Goal: Task Accomplishment & Management: Manage account settings

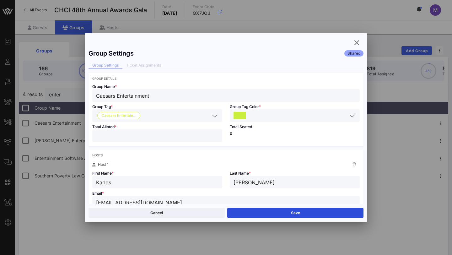
scroll to position [129, 0]
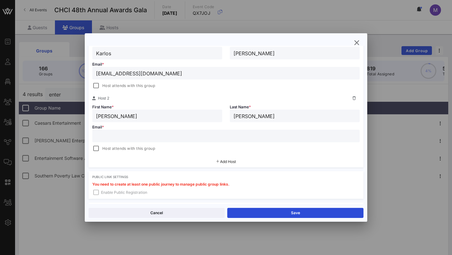
click at [190, 139] on input "text" at bounding box center [226, 136] width 260 height 8
click at [111, 115] on input "[PERSON_NAME]" at bounding box center [157, 116] width 122 height 8
click at [164, 137] on input "text" at bounding box center [226, 136] width 260 height 8
paste input "[EMAIL_ADDRESS][DOMAIN_NAME]"
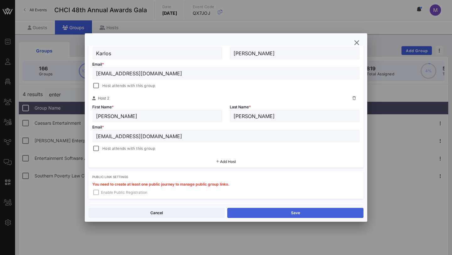
type input "[EMAIL_ADDRESS][DOMAIN_NAME]"
click at [260, 217] on button "Save" at bounding box center [295, 213] width 136 height 10
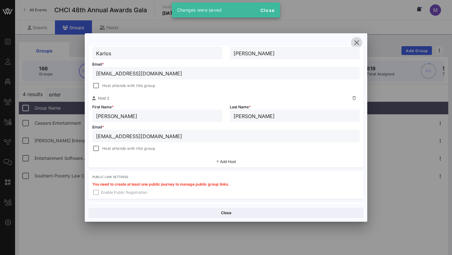
click at [358, 41] on icon "button" at bounding box center [357, 43] width 8 height 8
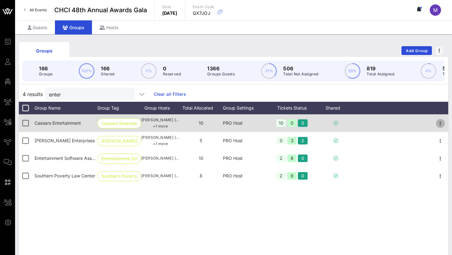
click at [439, 123] on icon "button" at bounding box center [441, 124] width 8 height 8
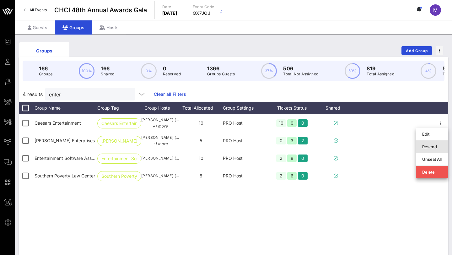
click at [432, 142] on div "Resend" at bounding box center [431, 147] width 19 height 10
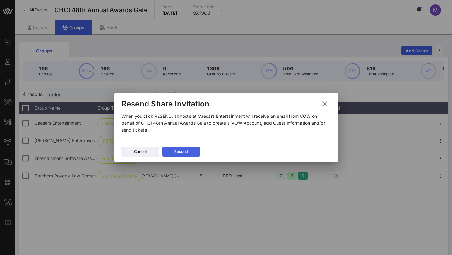
click at [181, 149] on div "Resend" at bounding box center [181, 152] width 14 height 6
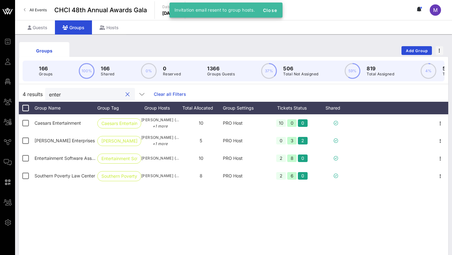
click at [90, 96] on input "enter" at bounding box center [85, 94] width 73 height 8
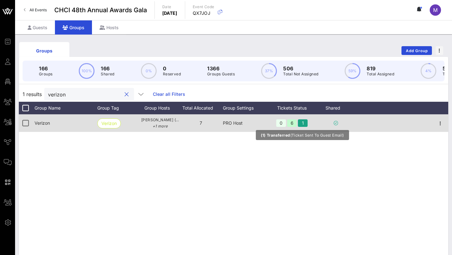
type input "verizon"
click at [300, 123] on div "1" at bounding box center [303, 123] width 10 height 8
click at [443, 124] on icon "button" at bounding box center [441, 124] width 8 height 8
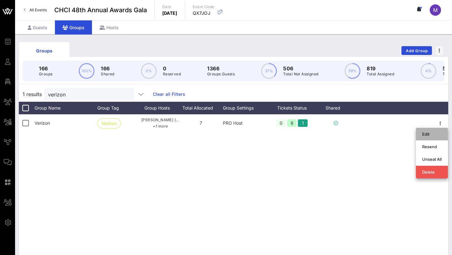
click at [426, 132] on div "Edit" at bounding box center [431, 134] width 19 height 5
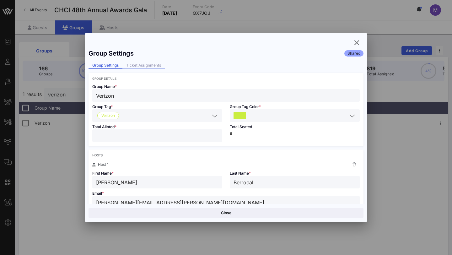
click at [160, 64] on div "Ticket Assignments" at bounding box center [143, 65] width 42 height 7
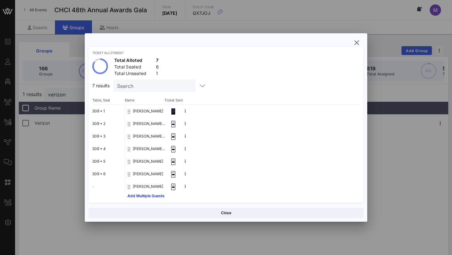
scroll to position [27, 0]
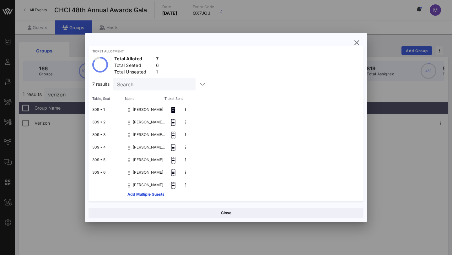
click at [134, 108] on button "[PERSON_NAME]" at bounding box center [148, 109] width 30 height 13
click at [181, 108] on button at bounding box center [185, 109] width 9 height 9
click at [216, 154] on div "[PERSON_NAME]" at bounding box center [242, 160] width 235 height 13
click at [67, 68] on div at bounding box center [226, 127] width 452 height 255
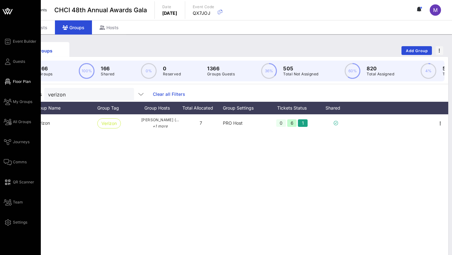
click at [22, 81] on span "Floor Plan" at bounding box center [22, 82] width 18 height 6
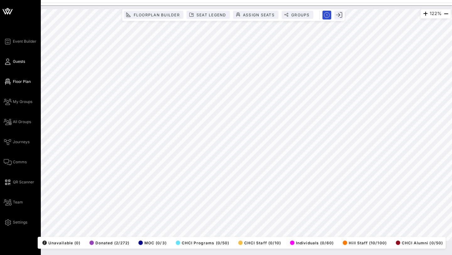
click at [16, 60] on span "Guests" at bounding box center [19, 62] width 12 height 6
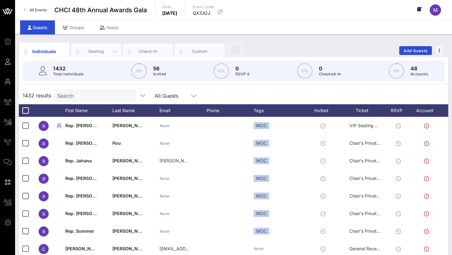
click at [91, 51] on div "Seating" at bounding box center [96, 51] width 28 height 6
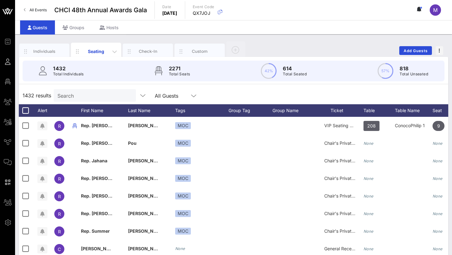
click at [95, 51] on div "Seating" at bounding box center [96, 51] width 28 height 7
click at [83, 96] on input "Search" at bounding box center [93, 95] width 73 height 8
click at [47, 52] on div "Individuals" at bounding box center [44, 51] width 28 height 6
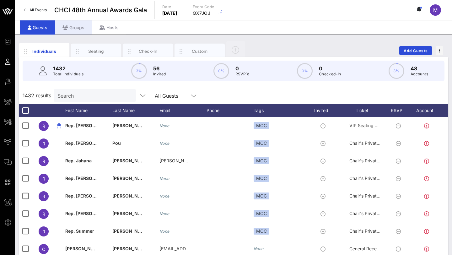
click at [79, 28] on div "Groups" at bounding box center [73, 27] width 37 height 14
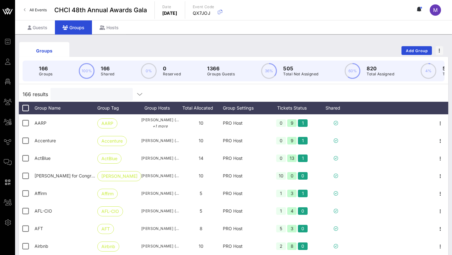
click at [82, 96] on input "text" at bounding box center [90, 94] width 73 height 8
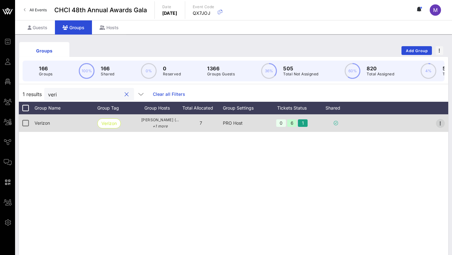
type input "veri"
click at [441, 120] on icon "button" at bounding box center [441, 124] width 8 height 8
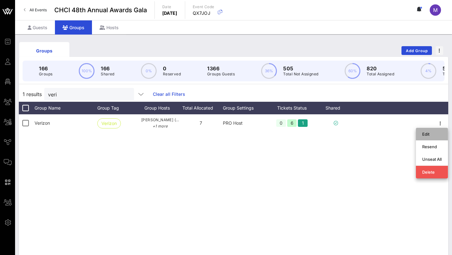
click at [423, 129] on div "Edit" at bounding box center [431, 134] width 19 height 10
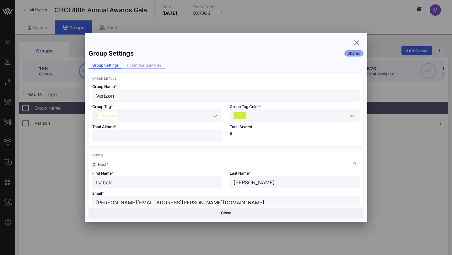
click at [147, 62] on div "Ticket Assignments" at bounding box center [143, 65] width 42 height 7
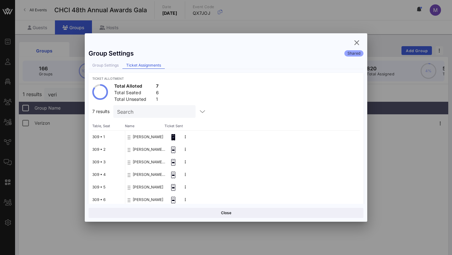
scroll to position [29, 0]
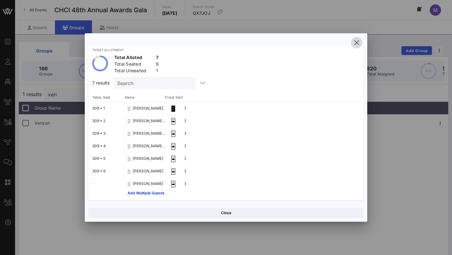
click at [355, 45] on icon "button" at bounding box center [357, 43] width 8 height 8
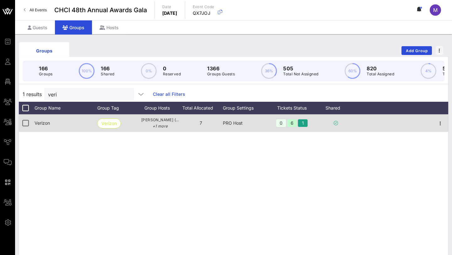
click at [434, 123] on div at bounding box center [441, 123] width 16 height 18
click at [439, 123] on icon "button" at bounding box center [441, 124] width 8 height 8
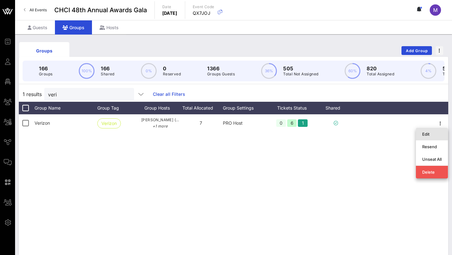
click at [429, 134] on div "Edit" at bounding box center [431, 134] width 19 height 5
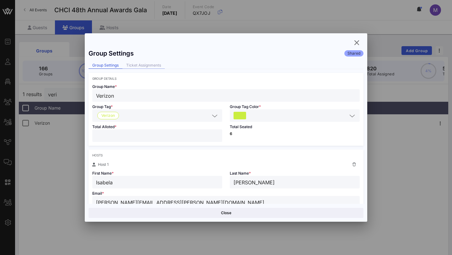
click at [149, 67] on div "Ticket Assignments" at bounding box center [143, 65] width 42 height 7
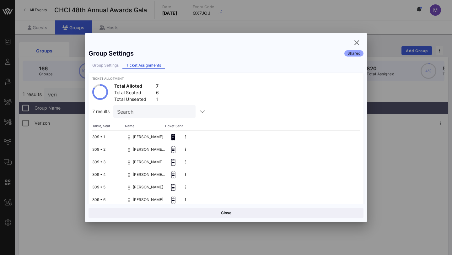
scroll to position [24, 0]
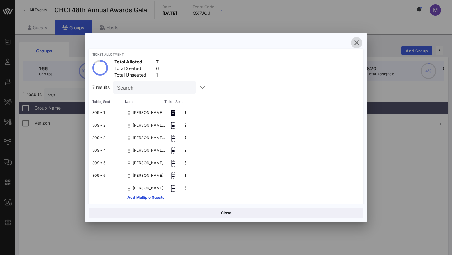
click at [358, 44] on icon "button" at bounding box center [357, 43] width 8 height 8
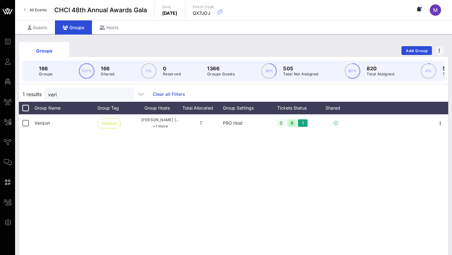
click at [442, 125] on icon "button" at bounding box center [441, 124] width 8 height 8
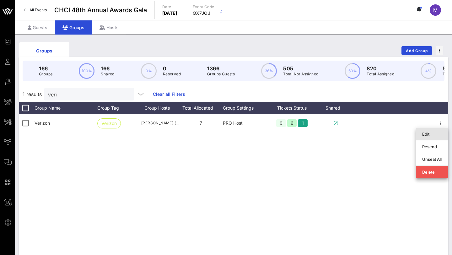
click at [432, 132] on div "Edit" at bounding box center [431, 134] width 19 height 5
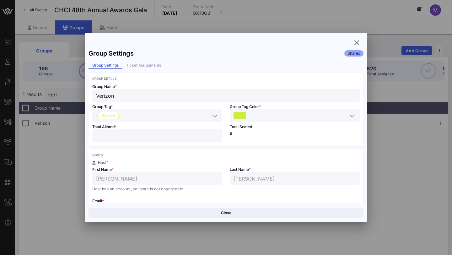
click at [139, 70] on div "Group Settings Shared Group Settings Ticket Assignments Group Details Group Nam…" at bounding box center [226, 125] width 283 height 158
click at [139, 66] on div "Ticket Assignments" at bounding box center [143, 65] width 42 height 7
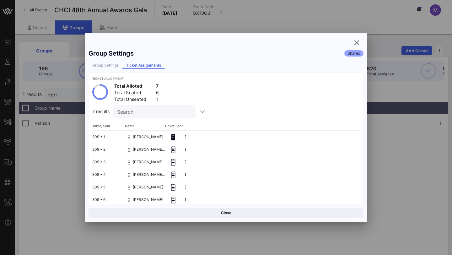
scroll to position [29, 0]
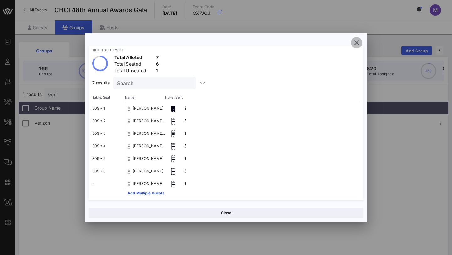
click at [359, 41] on icon "button" at bounding box center [357, 43] width 8 height 8
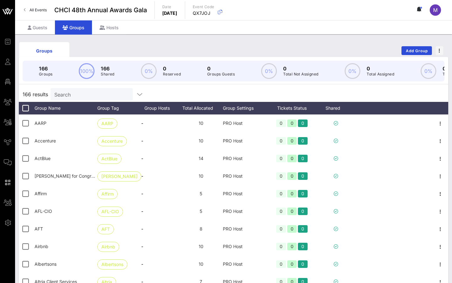
click at [70, 84] on div "166 Groups 100% 166 Shared 0% 0 Reserved 0 Groups Guests 0% 0 Total Not Assigne…" at bounding box center [233, 71] width 437 height 28
click at [73, 93] on input "Search" at bounding box center [90, 94] width 73 height 8
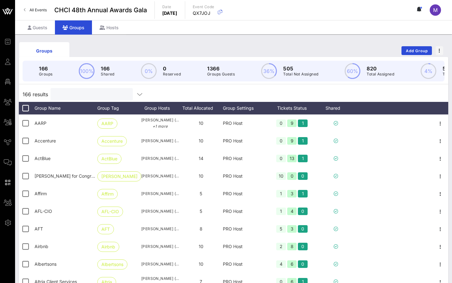
click at [78, 92] on input "text" at bounding box center [90, 94] width 73 height 8
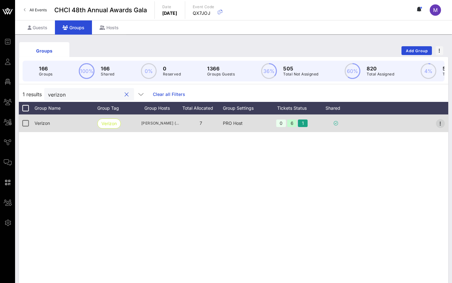
type input "verizon"
click at [440, 125] on icon "button" at bounding box center [441, 124] width 8 height 8
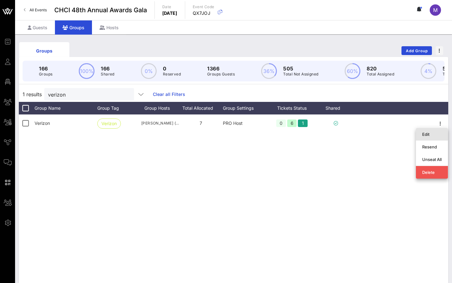
click at [428, 134] on div "Edit" at bounding box center [431, 134] width 19 height 5
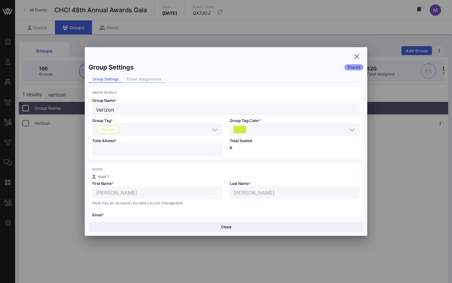
click at [141, 77] on div "Ticket Assignments" at bounding box center [143, 79] width 42 height 7
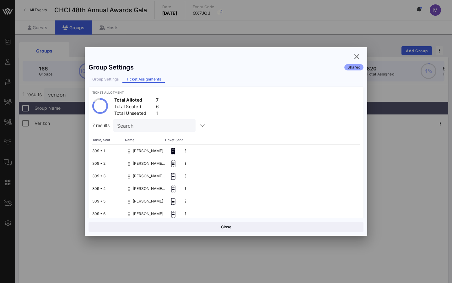
scroll to position [29, 0]
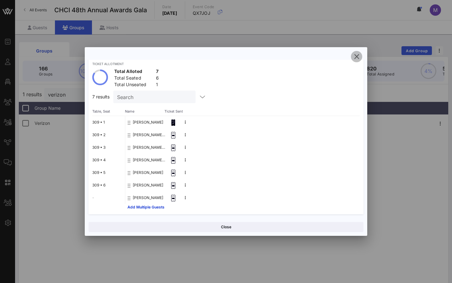
click at [359, 56] on icon "button" at bounding box center [357, 57] width 8 height 8
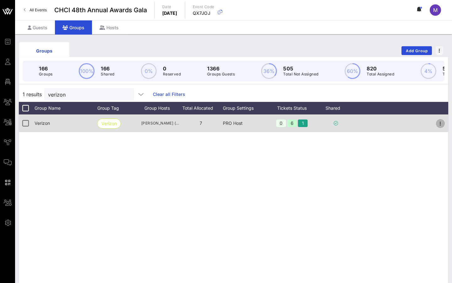
click at [440, 127] on button "button" at bounding box center [440, 123] width 9 height 9
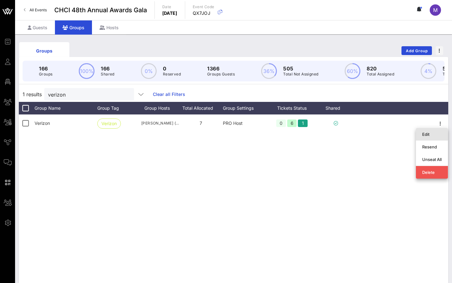
click at [425, 135] on div "Edit" at bounding box center [431, 134] width 19 height 5
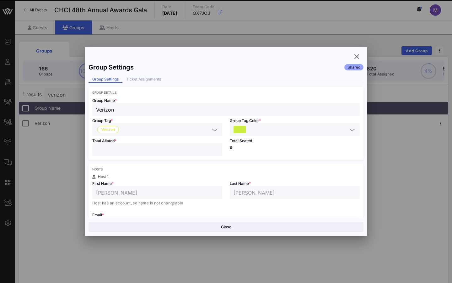
click at [163, 75] on div "Group Settings Shared Group Settings Ticket Assignments Group Details Group Nam…" at bounding box center [226, 139] width 283 height 158
click at [155, 78] on div "Ticket Assignments" at bounding box center [143, 79] width 42 height 7
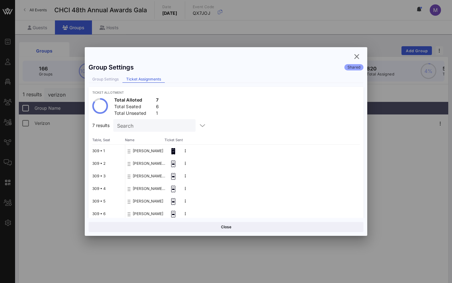
click at [145, 151] on button "[PERSON_NAME]" at bounding box center [148, 150] width 30 height 13
click at [183, 151] on button at bounding box center [185, 150] width 9 height 9
click at [205, 135] on div "Ticket Allotment Total Alloted 7 Total Seated 6 Total Unseated 1 7 results Sear…" at bounding box center [226, 165] width 275 height 156
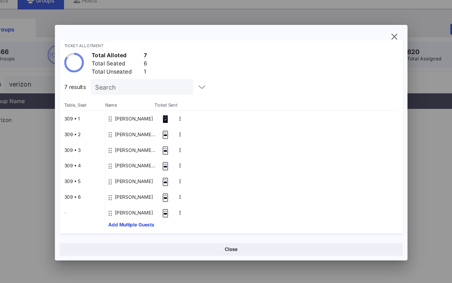
click at [200, 233] on div "Close" at bounding box center [226, 227] width 283 height 18
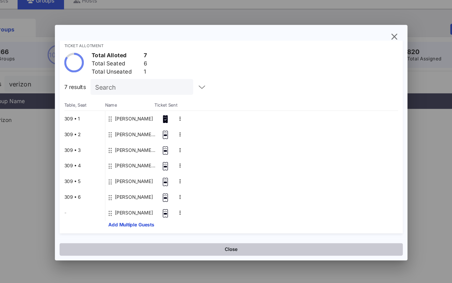
click at [200, 230] on button "Close" at bounding box center [226, 227] width 275 height 10
